Goal: Information Seeking & Learning: Learn about a topic

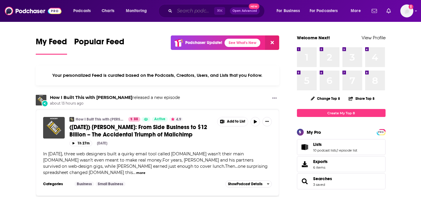
click at [191, 12] on input "Search podcasts, credits, & more..." at bounding box center [195, 10] width 40 height 9
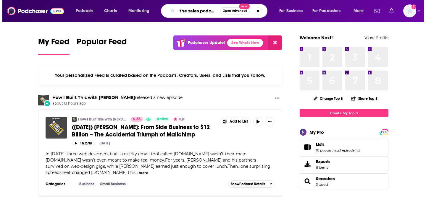
scroll to position [0, 0]
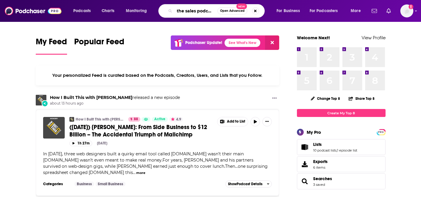
type input "the sales podcast"
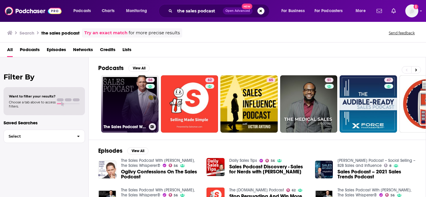
click at [135, 108] on link "56 The Sales Podcast With [PERSON_NAME], The Sales Whisperer®" at bounding box center [129, 103] width 57 height 57
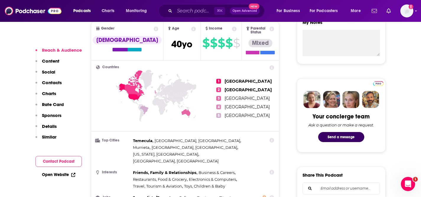
scroll to position [313, 0]
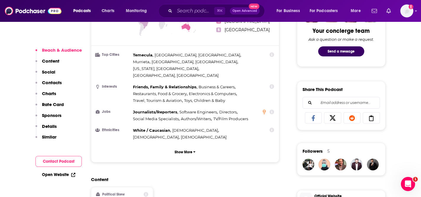
click at [55, 126] on p "Details" at bounding box center [49, 127] width 15 height 6
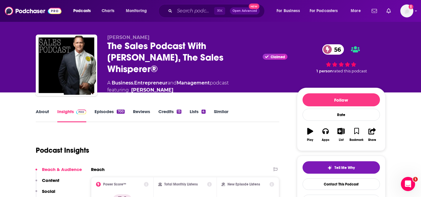
scroll to position [5, 0]
